Goal: Communication & Community: Ask a question

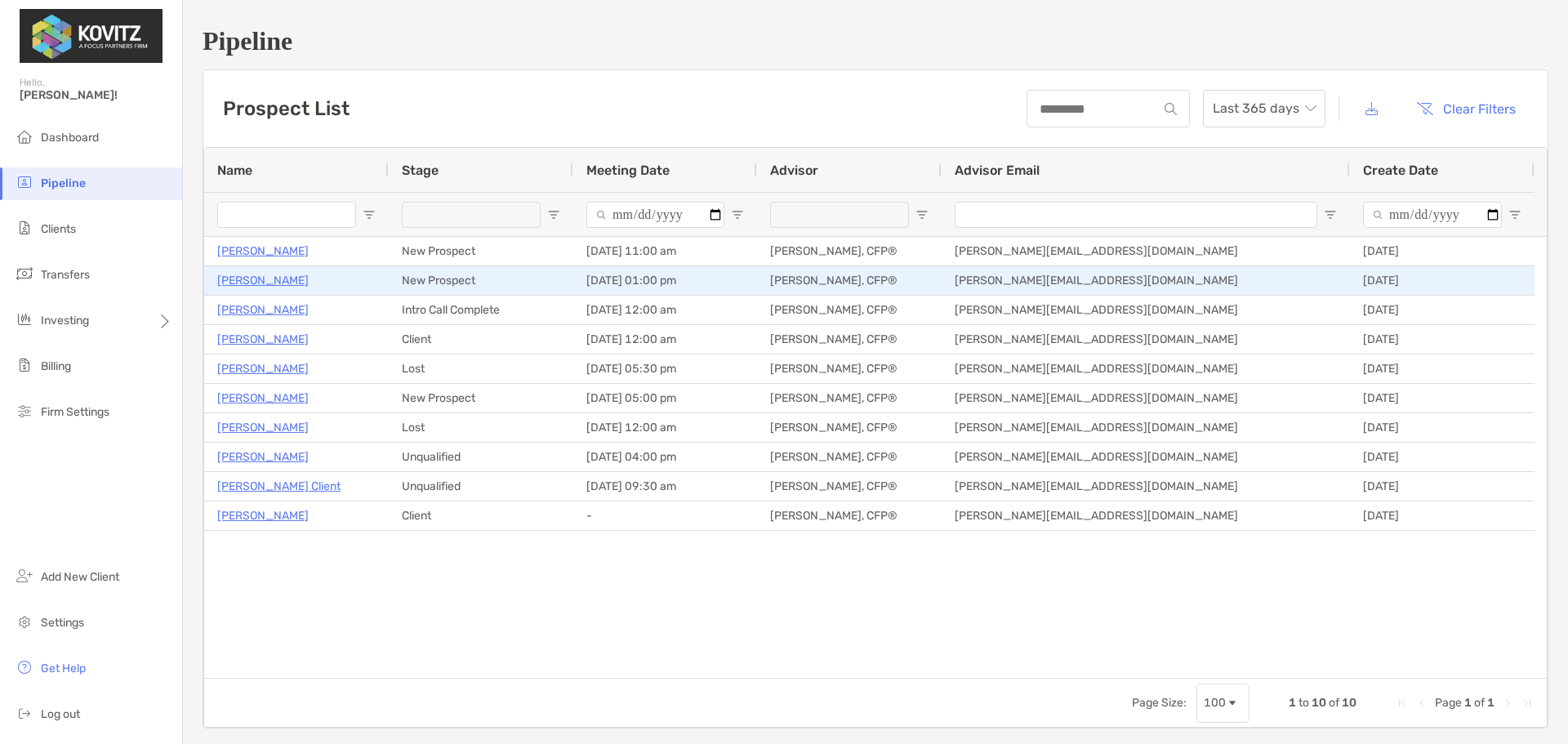
click at [254, 284] on p "[PERSON_NAME]" at bounding box center [263, 280] width 92 height 20
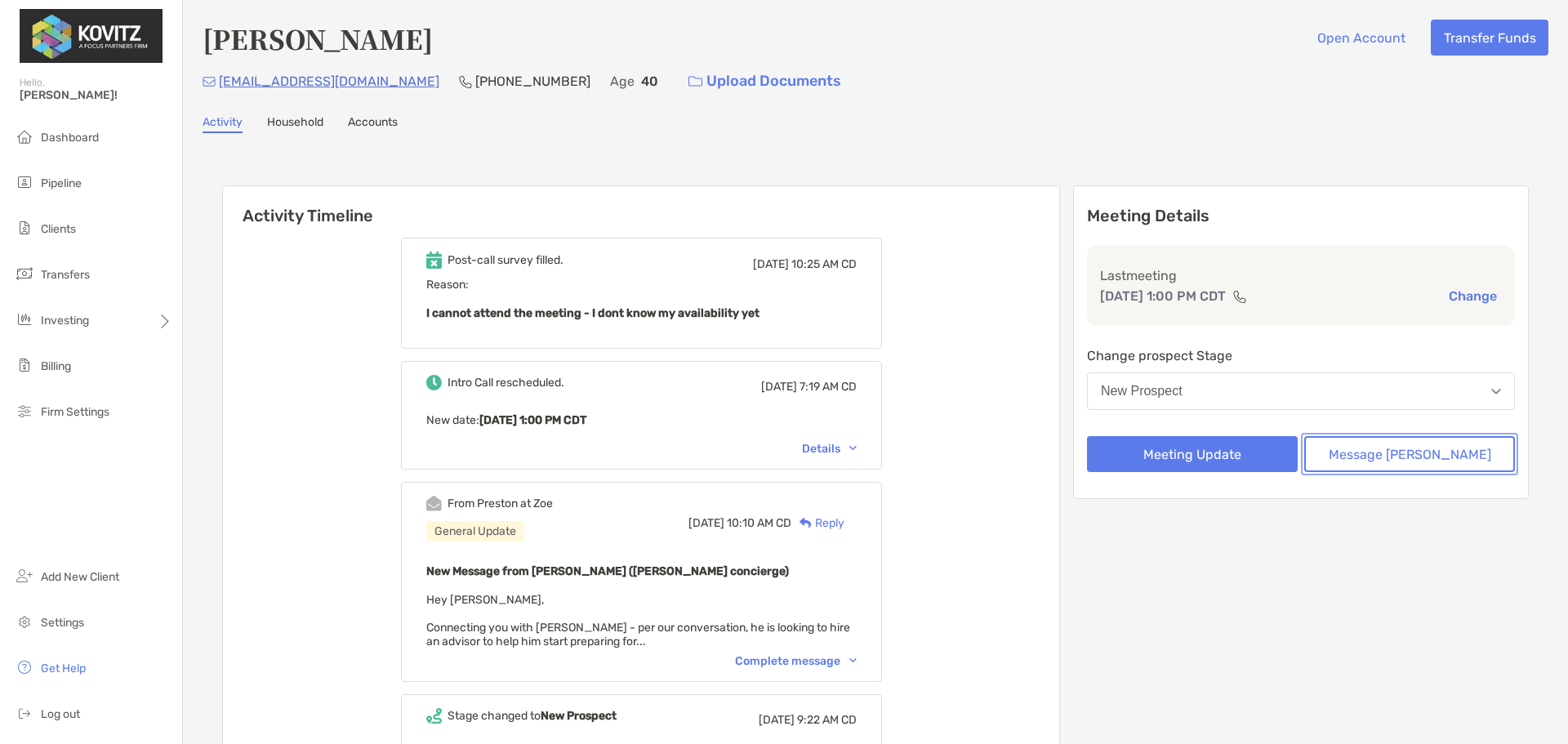
click at [1405, 462] on button "Message [PERSON_NAME]" at bounding box center [1409, 454] width 211 height 36
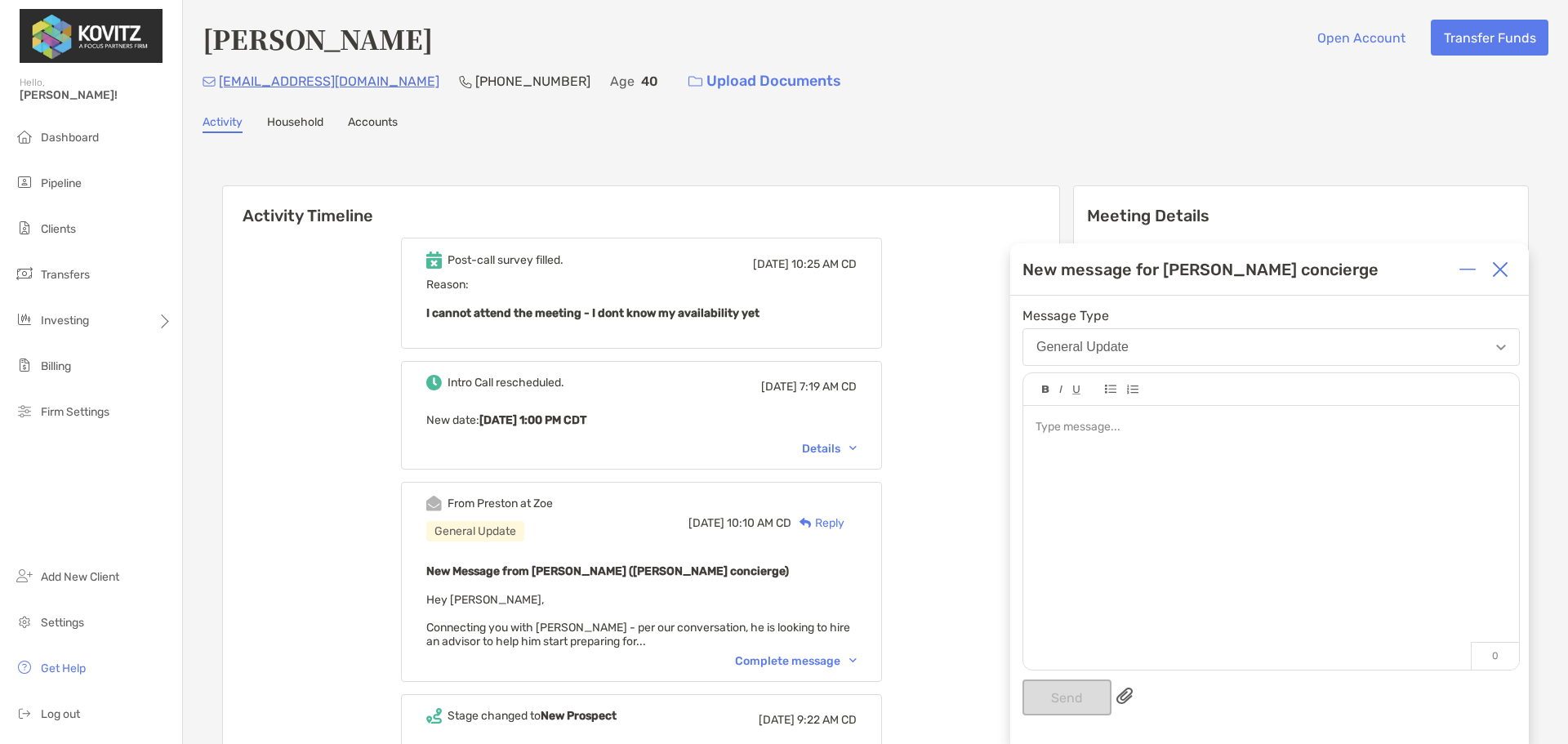
click at [1116, 453] on div at bounding box center [1272, 529] width 496 height 248
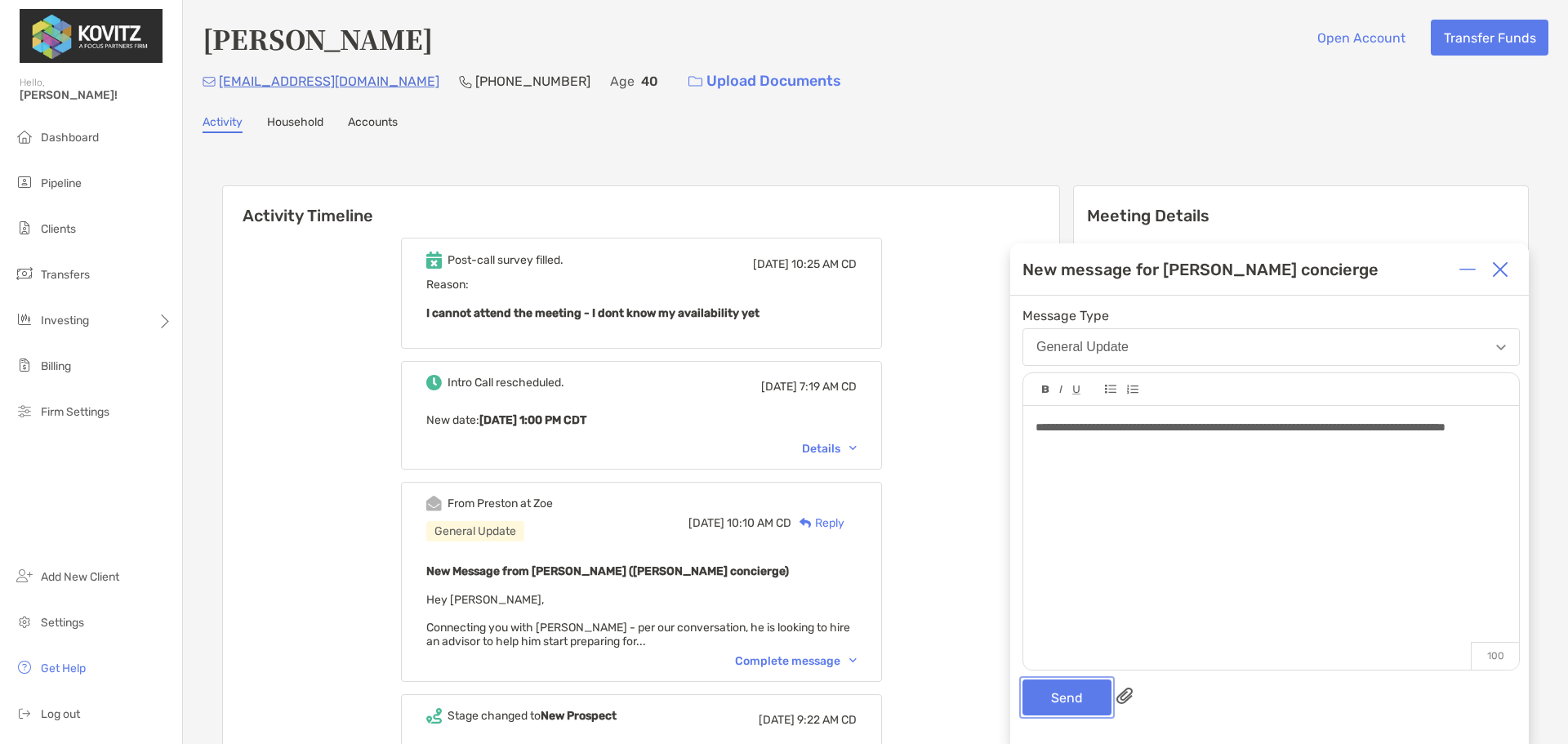
click at [1068, 688] on button "Send" at bounding box center [1067, 697] width 89 height 36
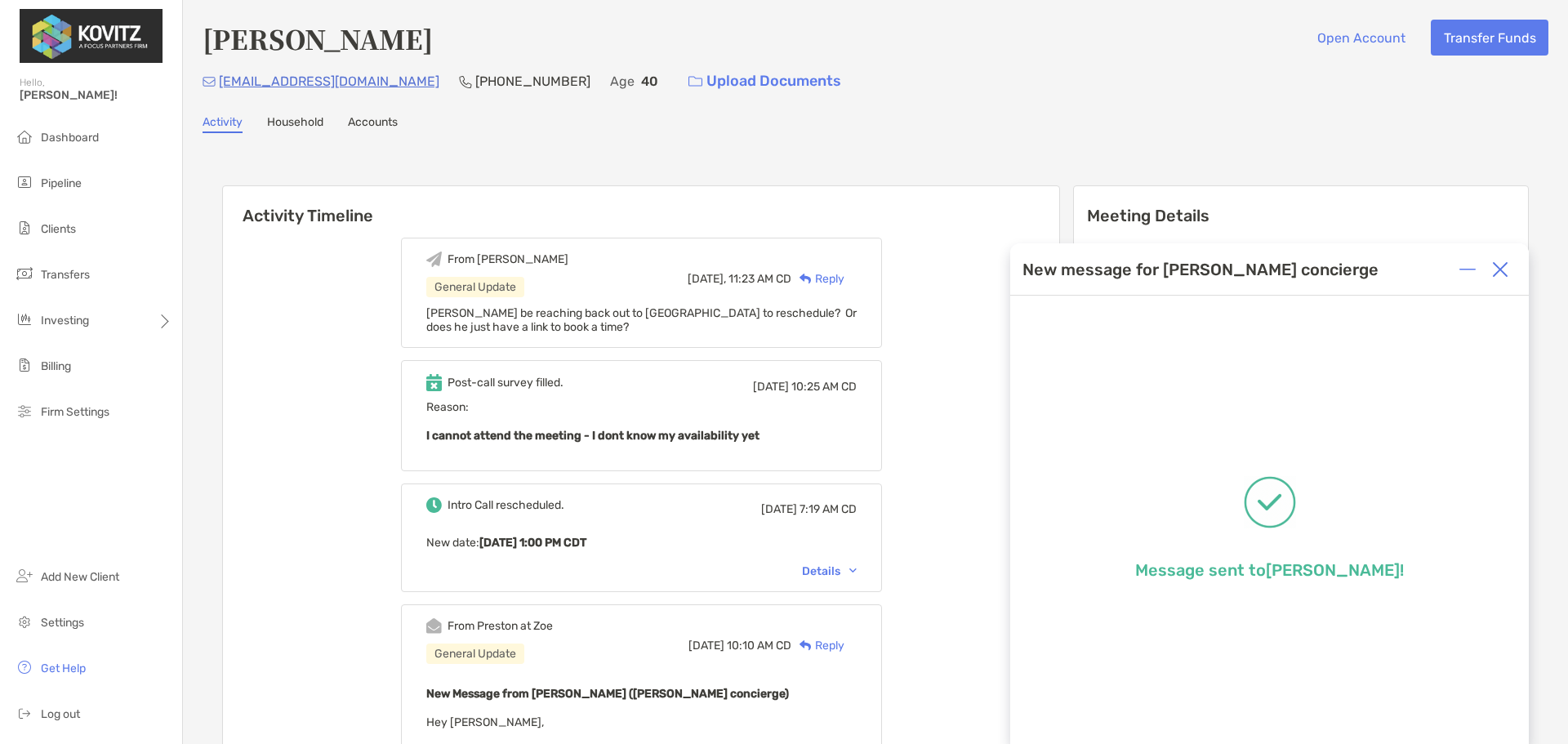
click at [66, 191] on li "Pipeline" at bounding box center [91, 183] width 183 height 33
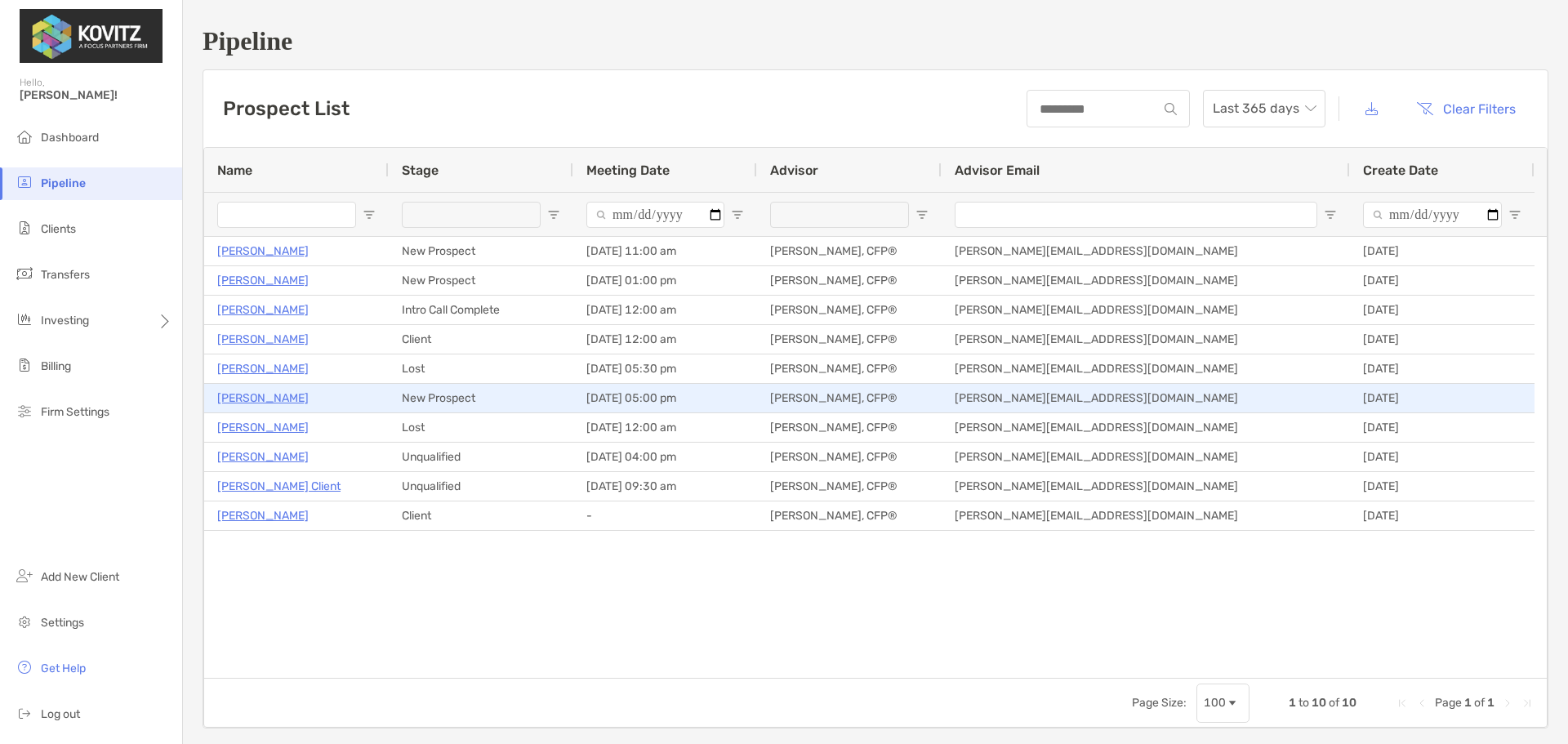
click at [249, 395] on p "[PERSON_NAME]" at bounding box center [263, 398] width 92 height 20
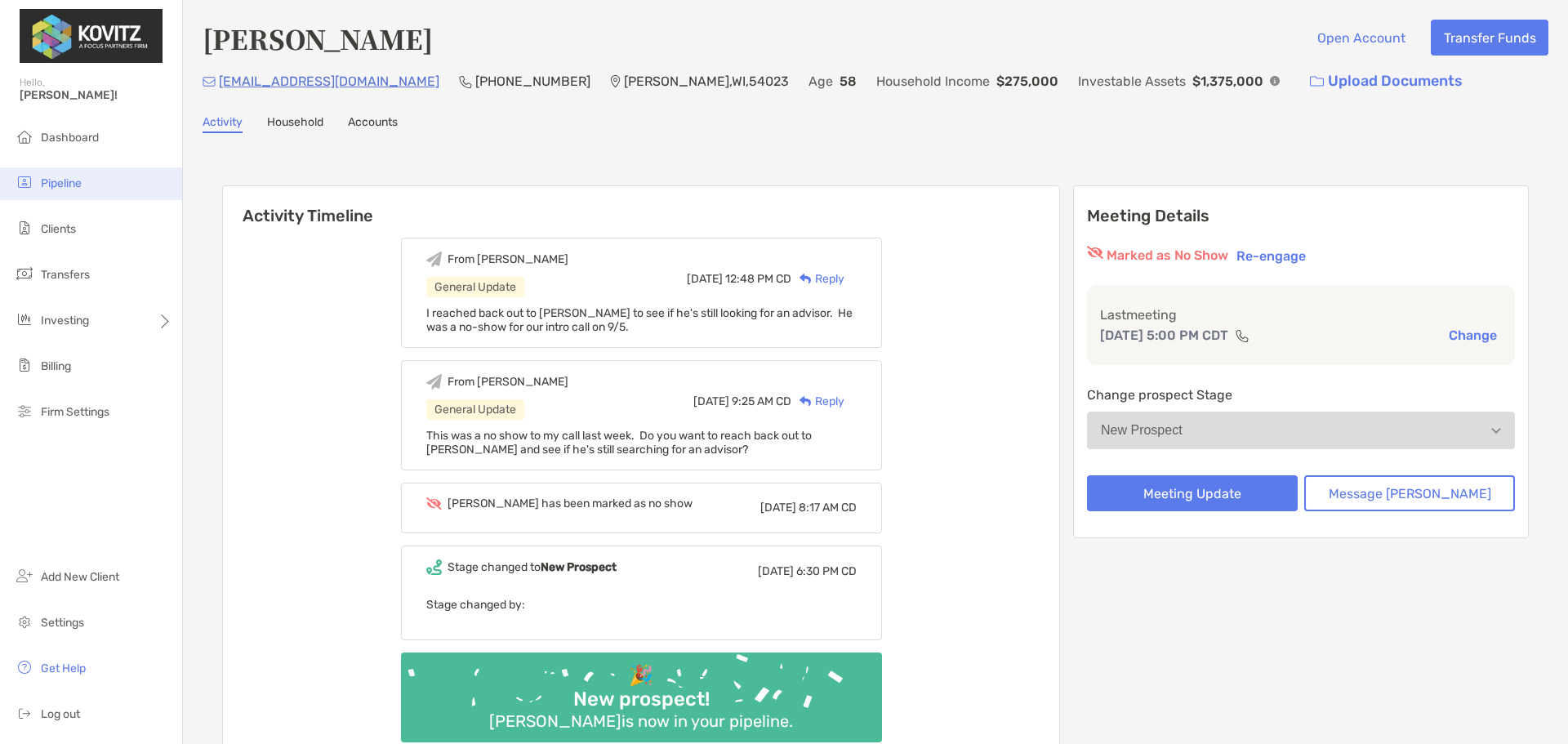
click at [62, 186] on span "Pipeline" at bounding box center [61, 183] width 41 height 14
